Goal: Find specific page/section: Find specific page/section

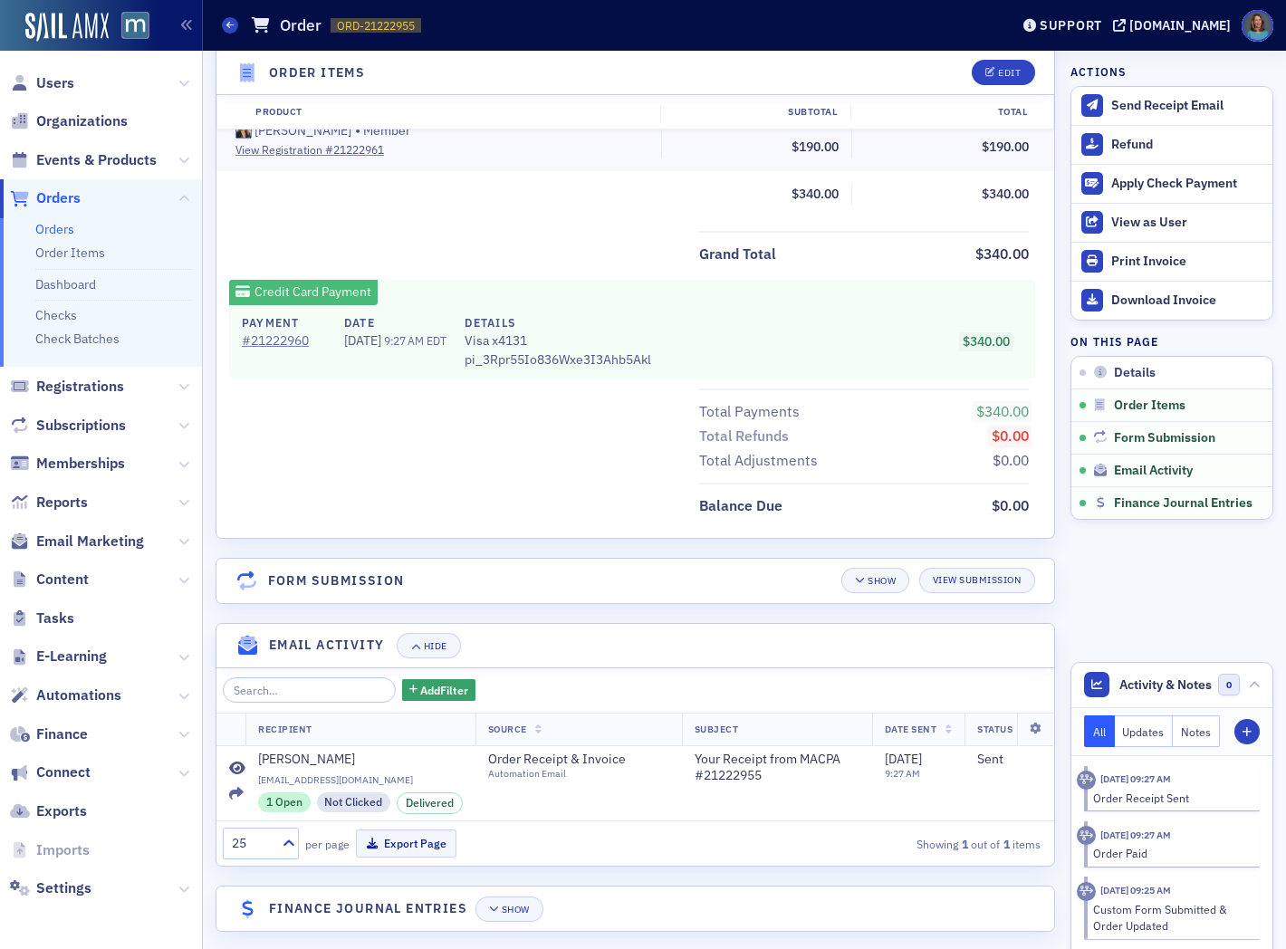
scroll to position [810, 0]
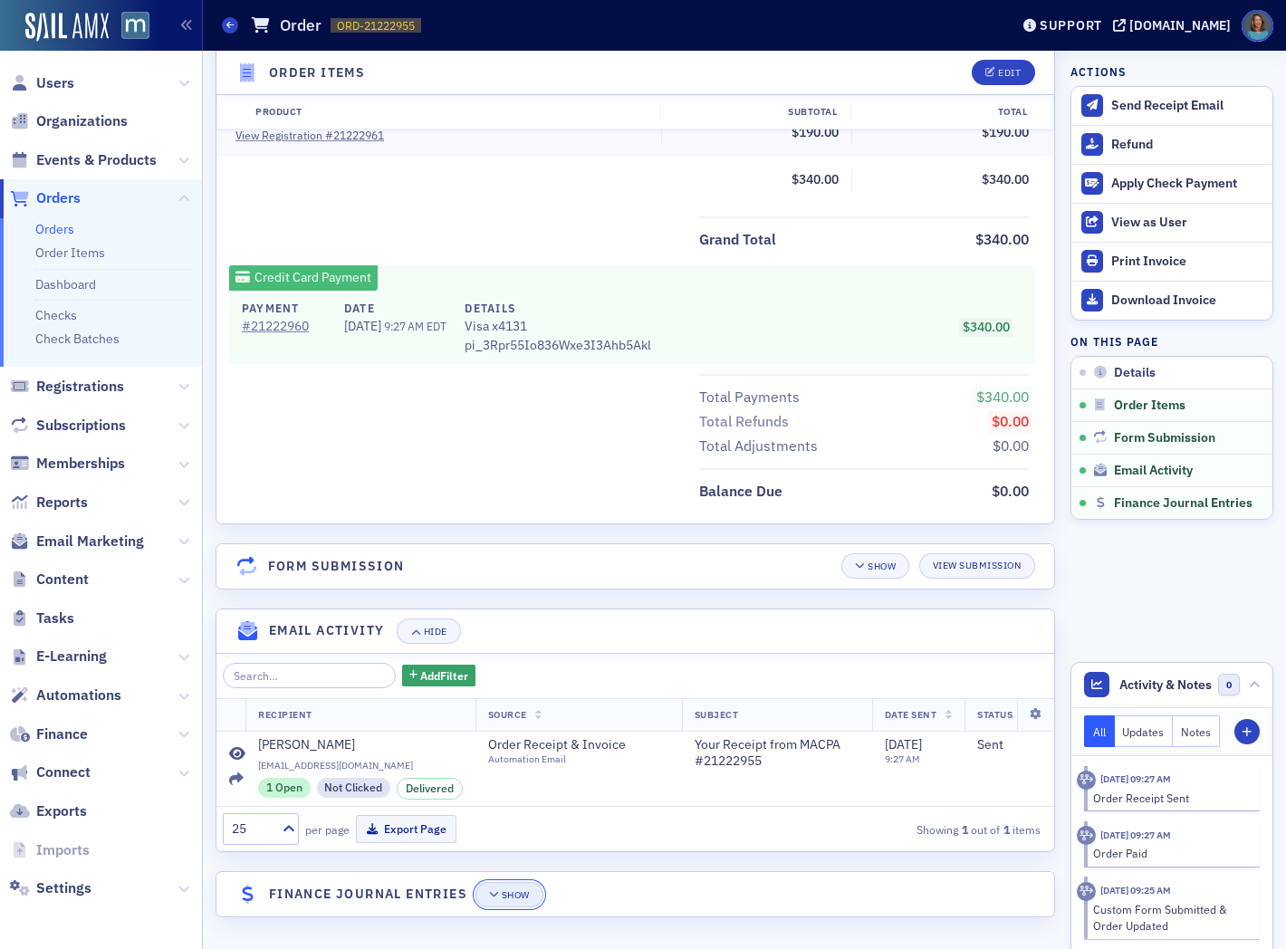
click at [513, 893] on div "Show" at bounding box center [516, 895] width 28 height 10
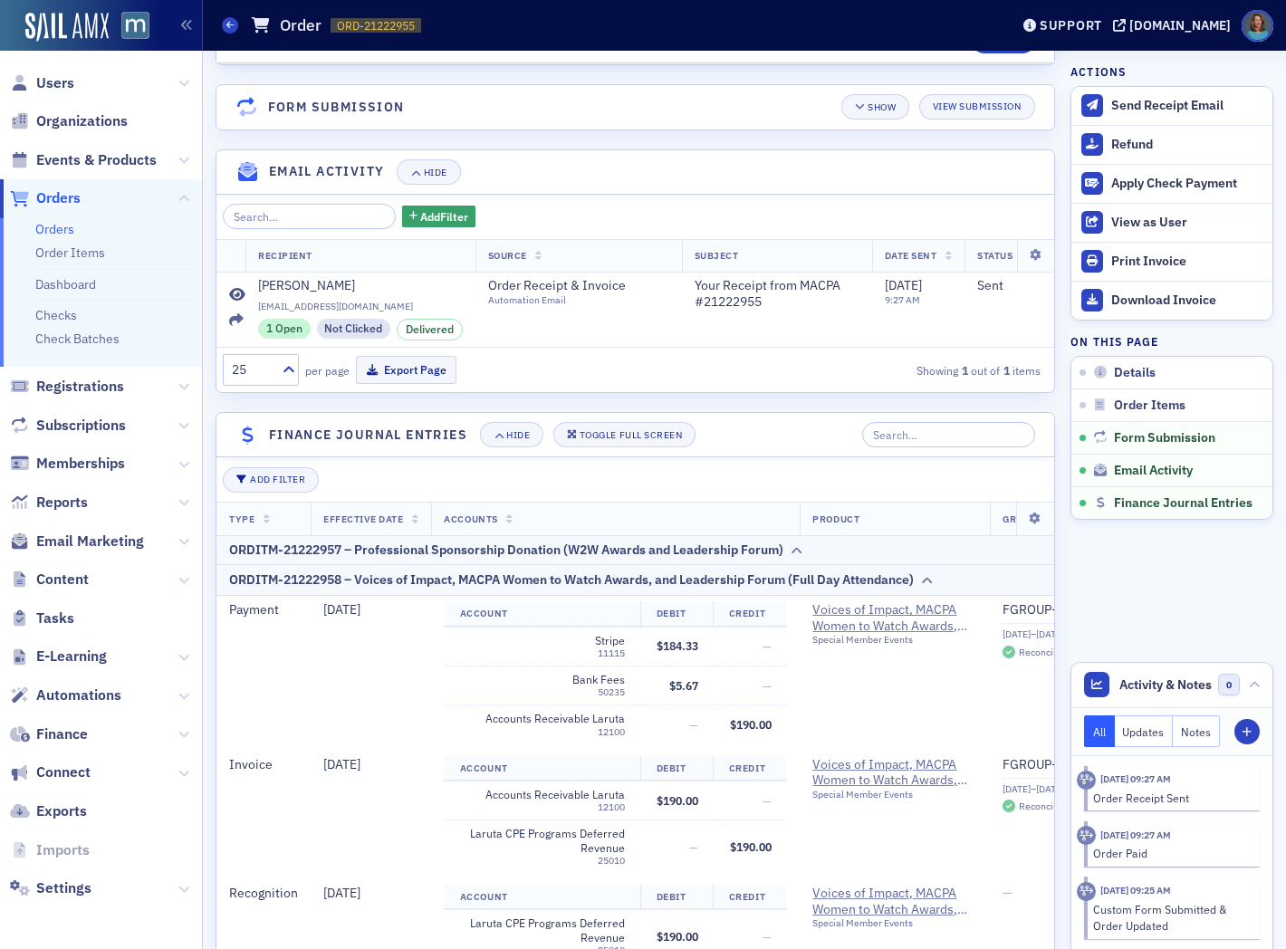
scroll to position [1306, 0]
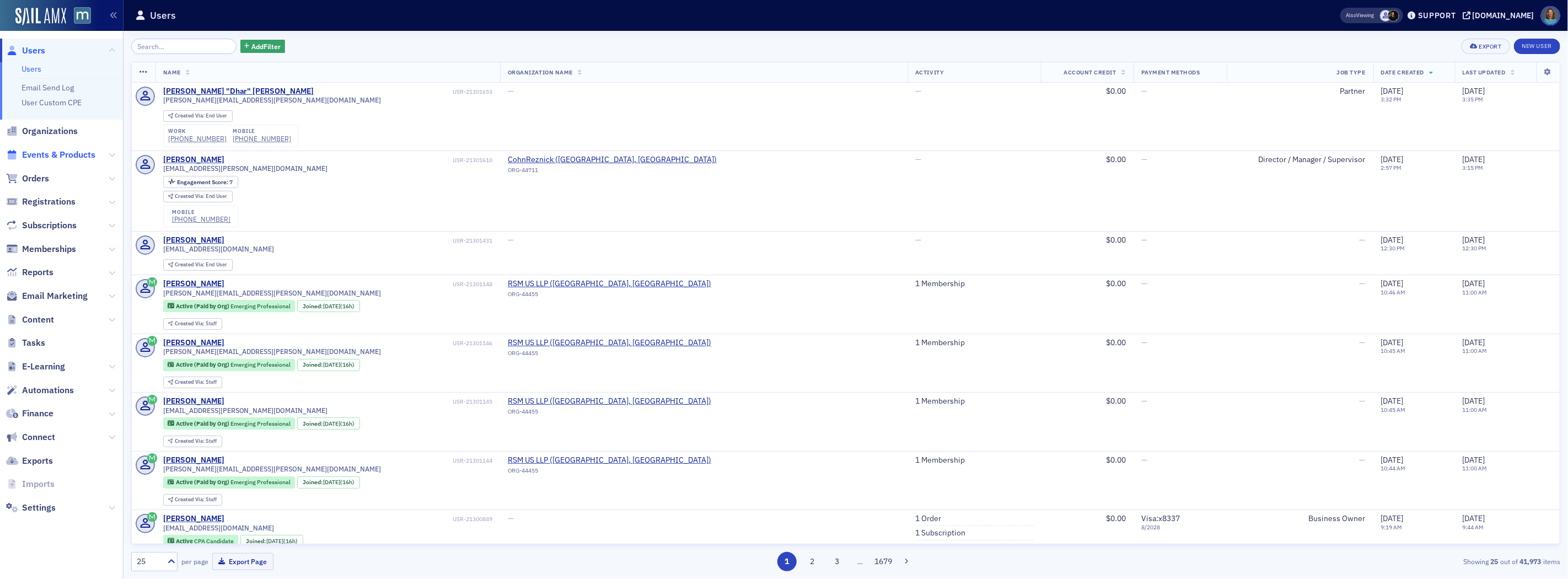
drag, startPoint x: 53, startPoint y: 156, endPoint x: 63, endPoint y: 153, distance: 10.4
click at [54, 156] on span "Events & Products" at bounding box center [58, 155] width 73 height 12
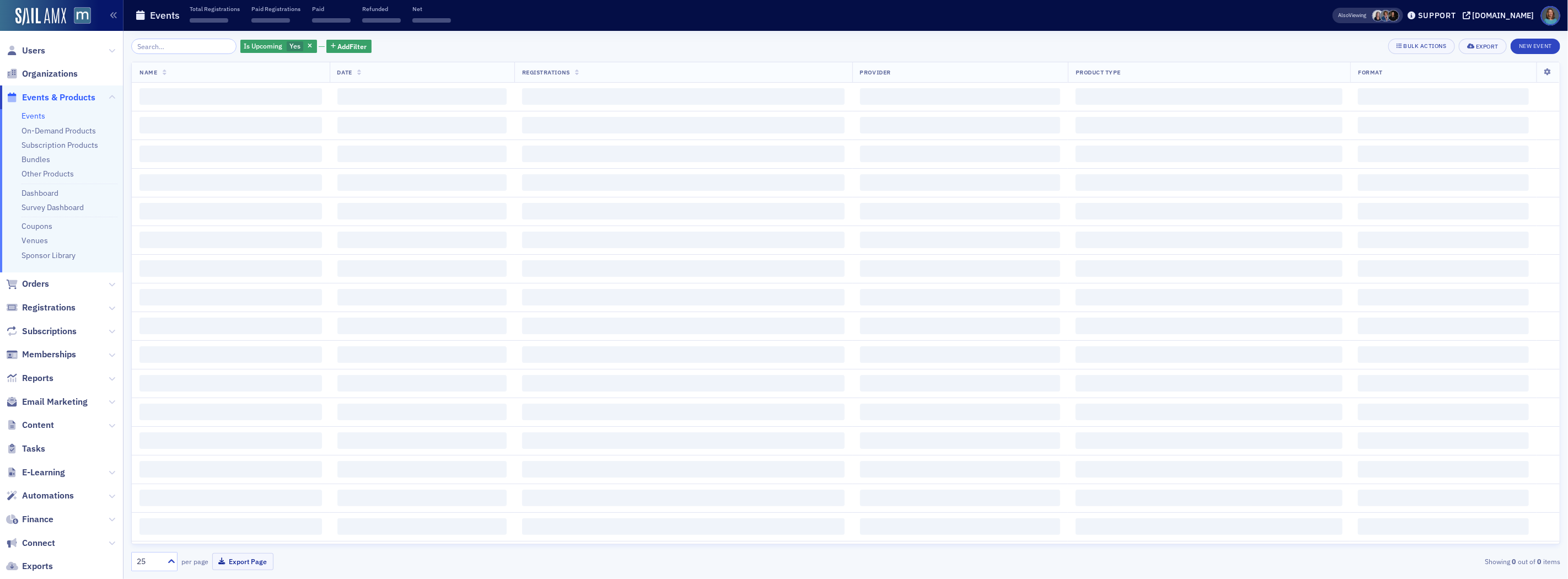
click at [172, 46] on input "search" at bounding box center [184, 46] width 105 height 15
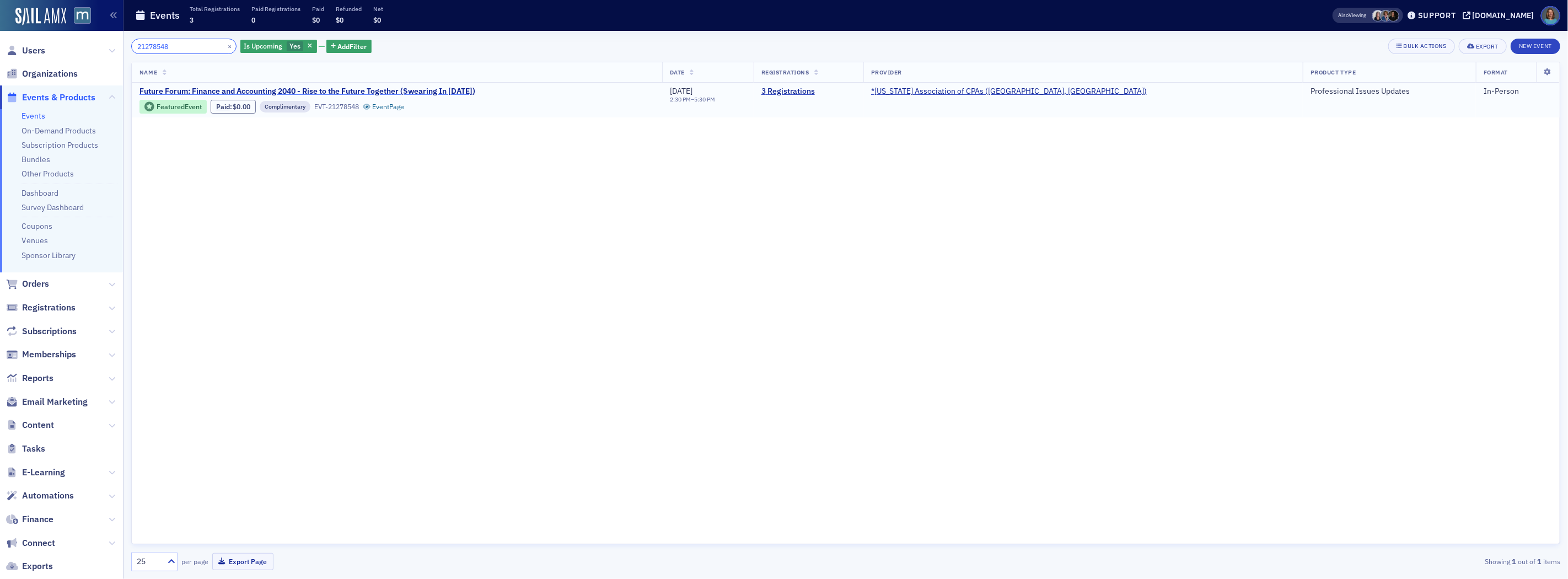
type input "21278548"
click at [324, 91] on span "Future Forum: Finance and Accounting 2040 - Rise to the Future Together (Sweari…" at bounding box center [307, 91] width 336 height 10
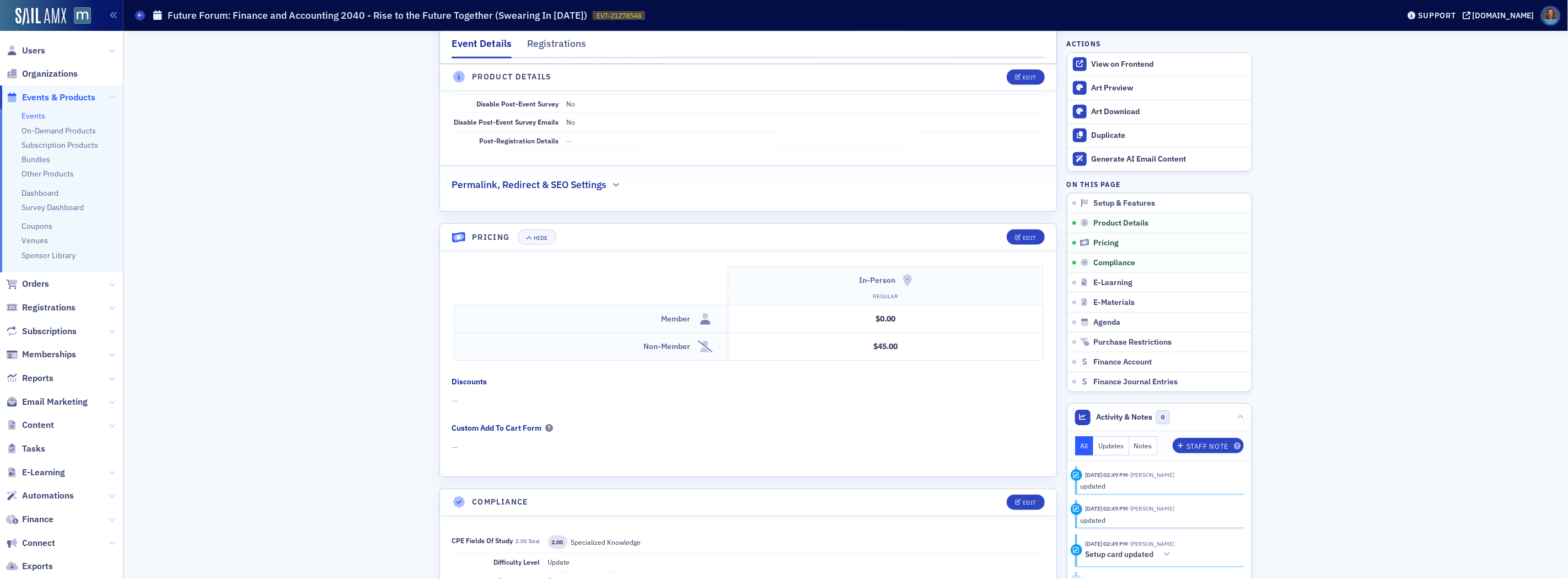
scroll to position [541, 0]
